Goal: Find specific page/section: Find specific page/section

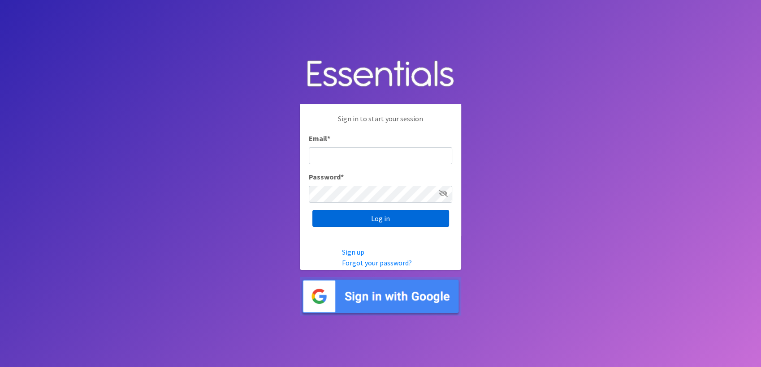
type input "shannon@HeartofOhiodiaperbank.org"
click at [321, 216] on input "Log in" at bounding box center [380, 218] width 137 height 17
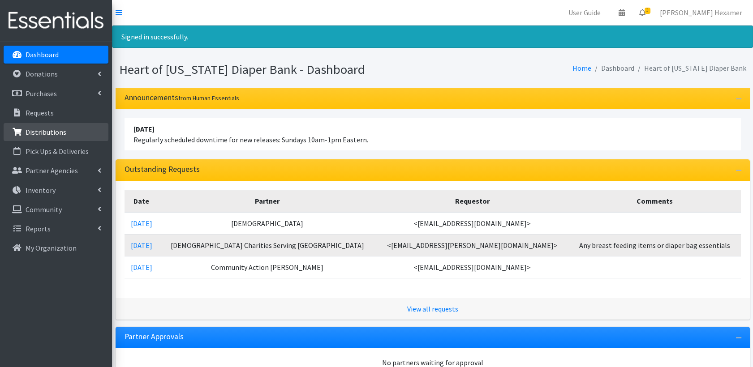
click at [41, 130] on p "Distributions" at bounding box center [46, 132] width 41 height 9
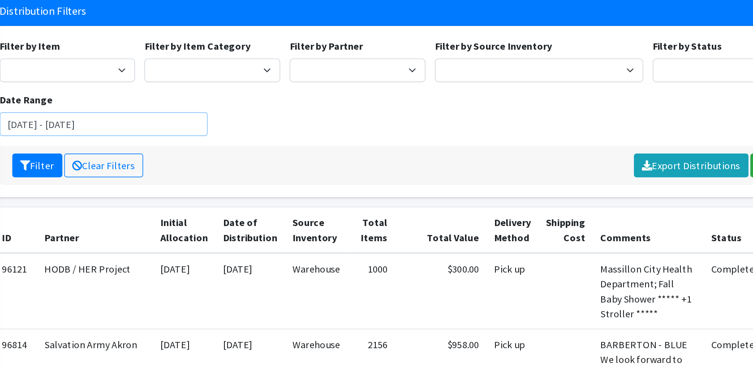
click at [231, 151] on input "August 8, 2025 - November 8, 2025" at bounding box center [199, 149] width 149 height 17
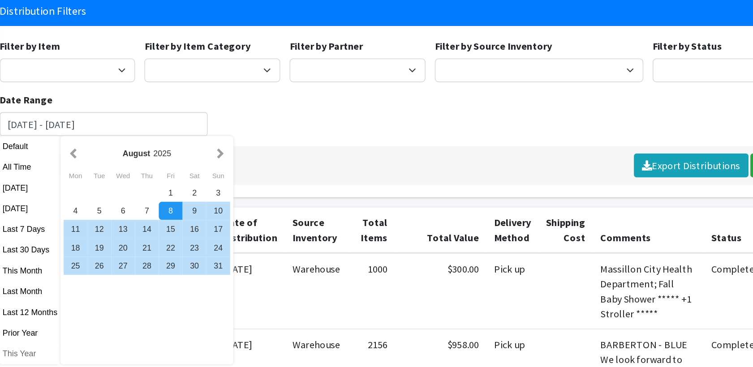
click at [134, 315] on button "This Year" at bounding box center [147, 313] width 44 height 13
type input "[DATE] - [DATE]"
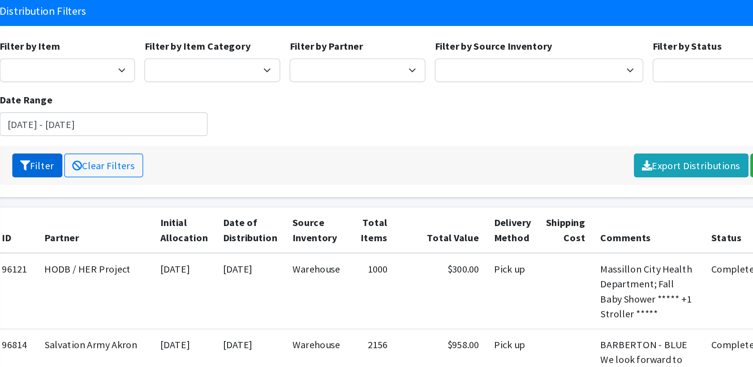
click at [161, 185] on button "Filter" at bounding box center [152, 178] width 36 height 17
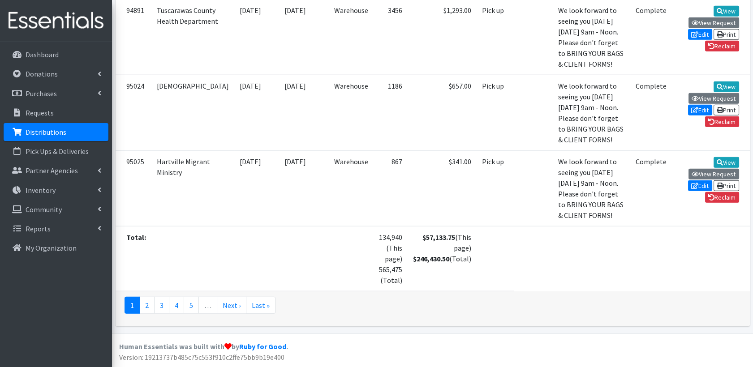
scroll to position [7260, 0]
